Goal: Information Seeking & Learning: Learn about a topic

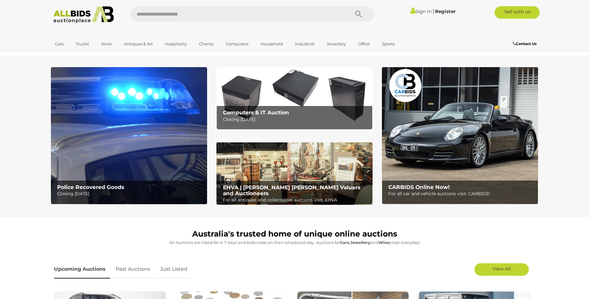
click at [422, 10] on link "Sign In" at bounding box center [421, 11] width 21 height 6
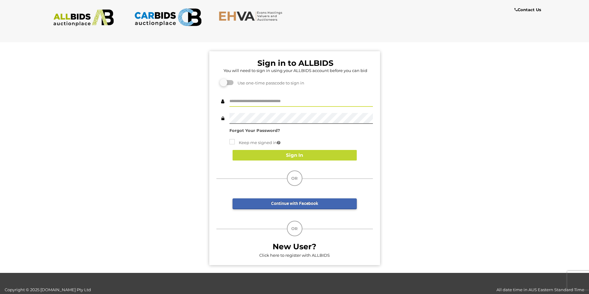
click at [249, 100] on input "text" at bounding box center [302, 101] width 144 height 11
type input "******"
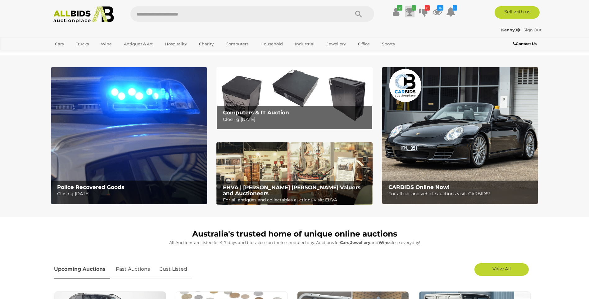
click at [410, 8] on icon at bounding box center [410, 11] width 9 height 11
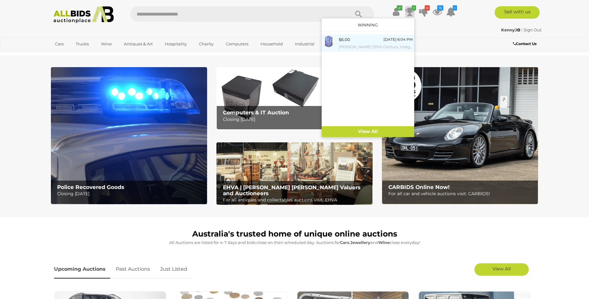
click at [331, 38] on img at bounding box center [328, 41] width 11 height 11
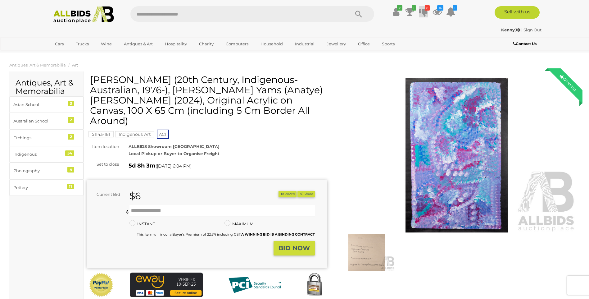
click at [426, 10] on icon "8" at bounding box center [427, 7] width 5 height 5
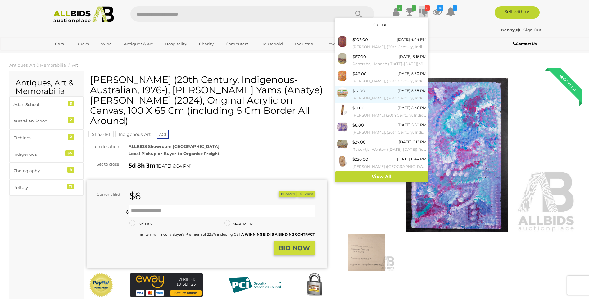
click at [354, 90] on div "$17.00" at bounding box center [359, 90] width 13 height 7
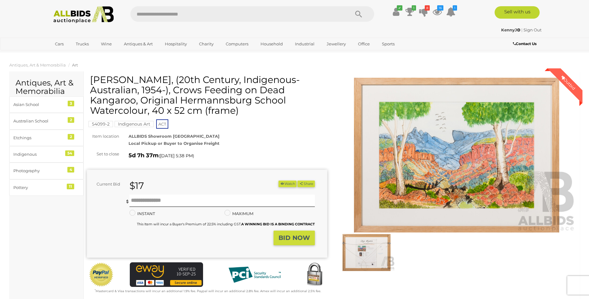
click at [371, 251] on img at bounding box center [366, 252] width 57 height 37
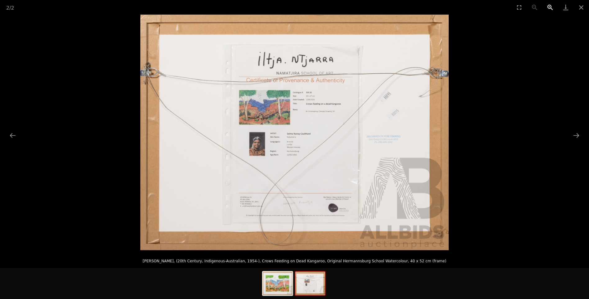
click at [549, 6] on button "Zoom in" at bounding box center [551, 7] width 16 height 15
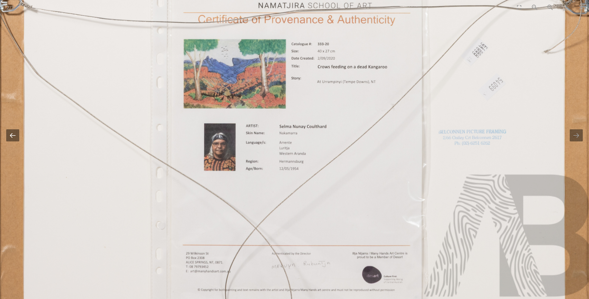
click at [11, 136] on button "Previous slide" at bounding box center [12, 135] width 13 height 12
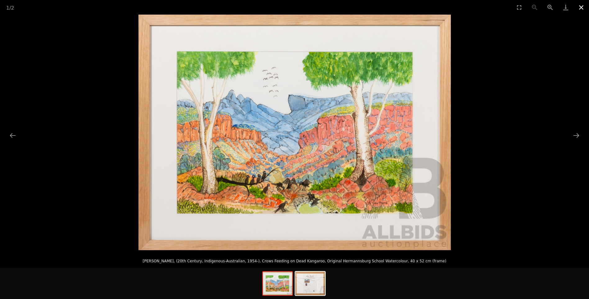
click at [581, 6] on button "Close gallery" at bounding box center [582, 7] width 16 height 15
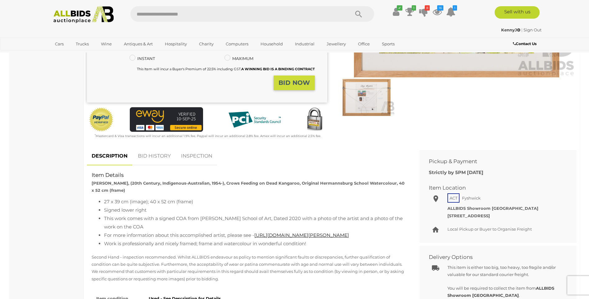
scroll to position [155, 0]
click at [150, 155] on link "BID HISTORY" at bounding box center [154, 156] width 42 height 18
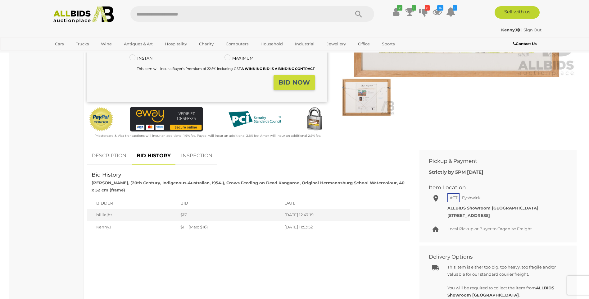
click at [449, 122] on div "Winning Outbid Warranty Charity" at bounding box center [331, 33] width 499 height 228
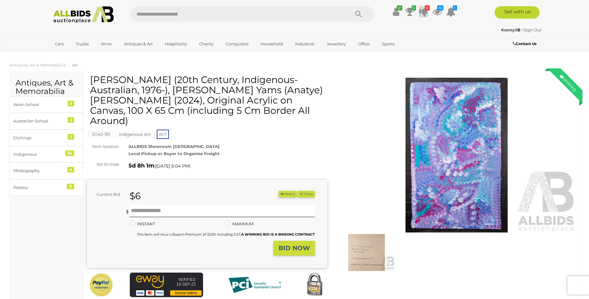
click at [422, 11] on icon at bounding box center [423, 11] width 9 height 11
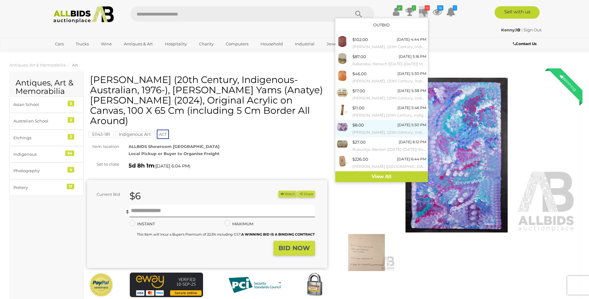
click at [357, 124] on div "$8.00" at bounding box center [358, 124] width 11 height 7
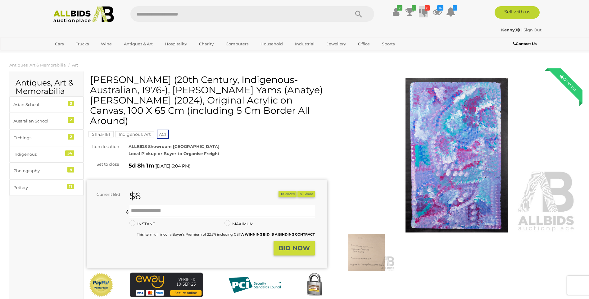
click at [423, 14] on icon at bounding box center [423, 11] width 9 height 11
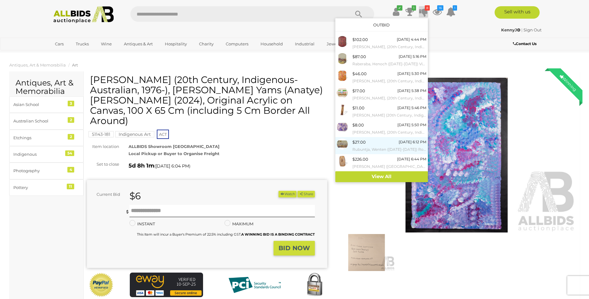
click at [353, 141] on div "$27.00" at bounding box center [359, 142] width 13 height 7
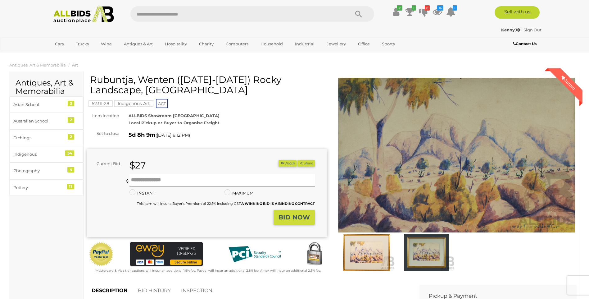
click at [414, 185] on img at bounding box center [457, 155] width 240 height 155
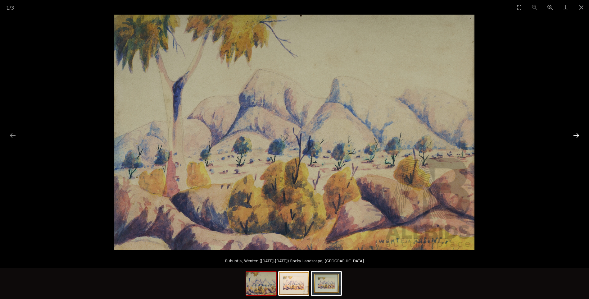
click at [574, 133] on button "Next slide" at bounding box center [576, 135] width 13 height 12
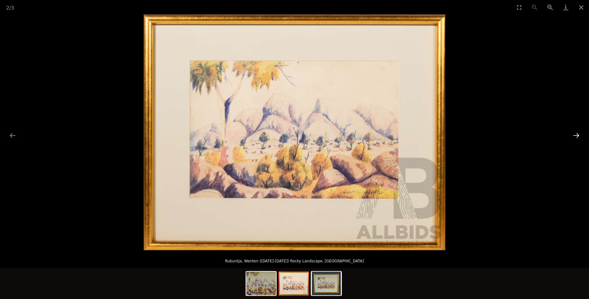
click at [574, 133] on button "Next slide" at bounding box center [576, 135] width 13 height 12
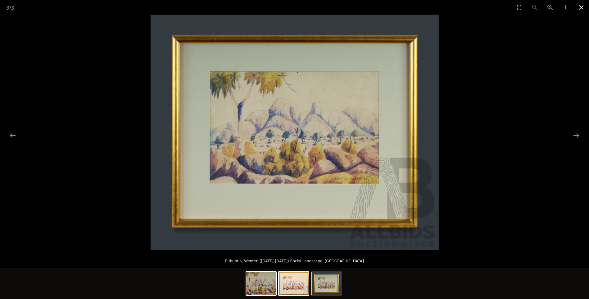
click at [581, 6] on button "Close gallery" at bounding box center [582, 7] width 16 height 15
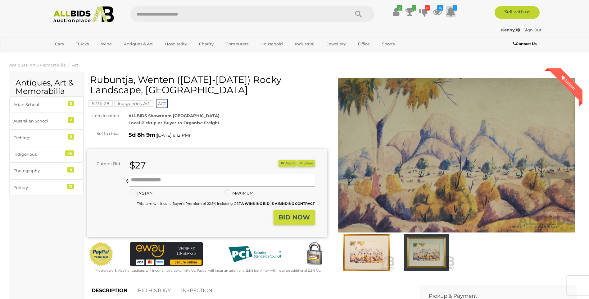
click at [453, 10] on icon at bounding box center [450, 11] width 9 height 11
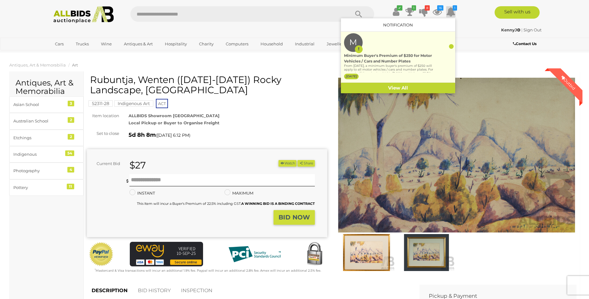
click at [357, 74] on label "2 weeks ago" at bounding box center [351, 77] width 15 height 6
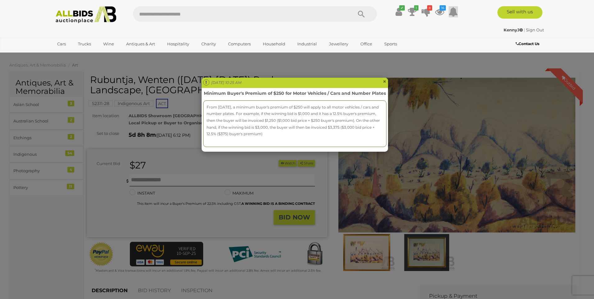
click at [382, 81] on div "Mon Sep 01 2025 10:25 AM ×" at bounding box center [295, 83] width 186 height 10
click at [383, 81] on span "×" at bounding box center [385, 81] width 4 height 7
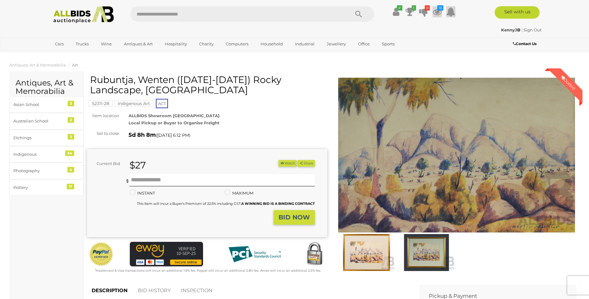
click at [436, 9] on icon at bounding box center [437, 11] width 9 height 11
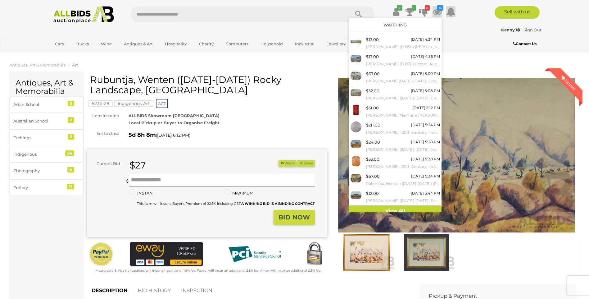
click at [470, 33] on div "KennyJ | Sign Out" at bounding box center [295, 29] width 494 height 7
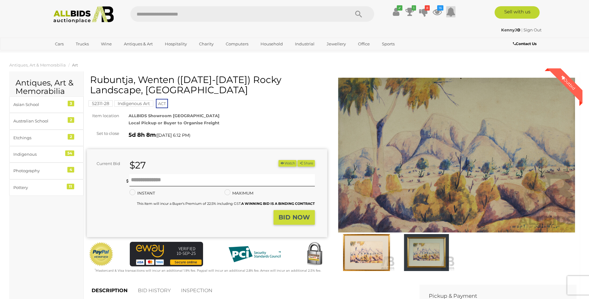
click at [534, 28] on link "Sign Out" at bounding box center [533, 29] width 18 height 5
